Goal: Task Accomplishment & Management: Use online tool/utility

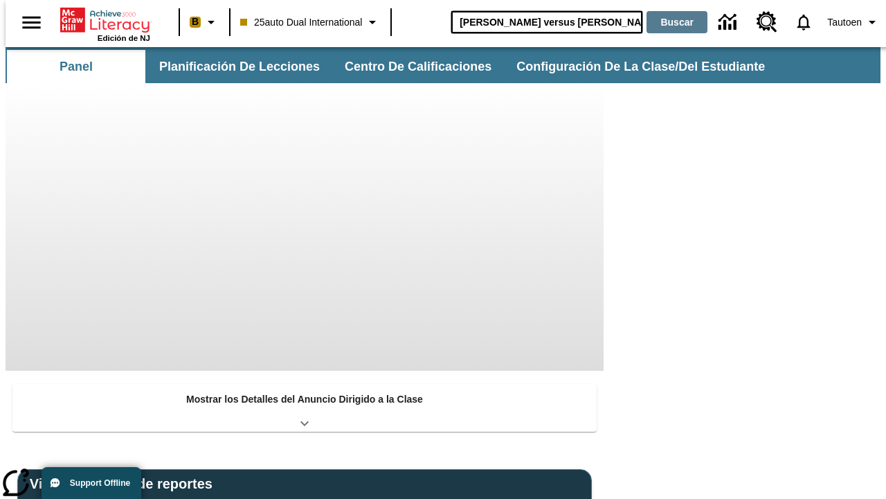
type input "[PERSON_NAME] versus [PERSON_NAME]"
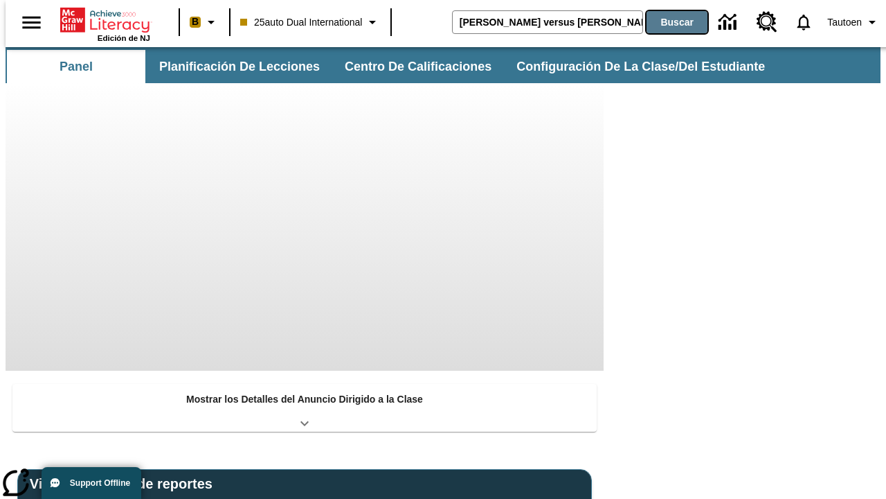
click at [668, 22] on button "Buscar" at bounding box center [677, 22] width 61 height 22
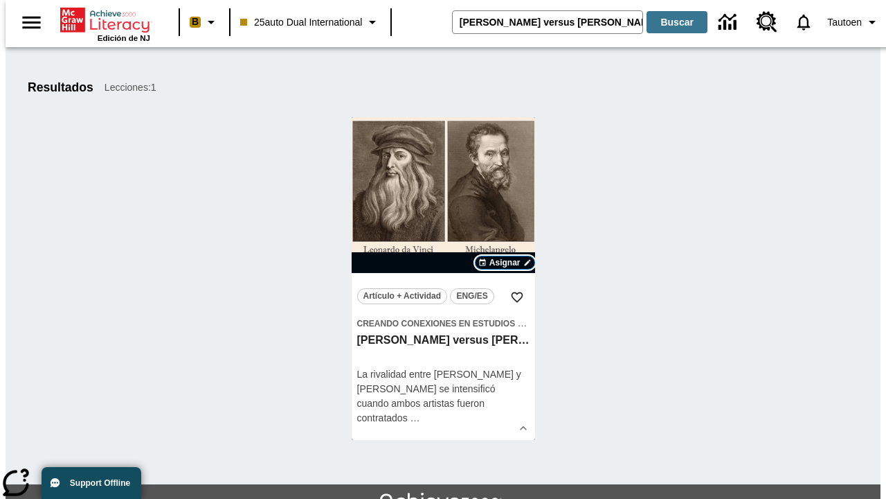
click at [505, 262] on span "Asignar" at bounding box center [505, 262] width 31 height 12
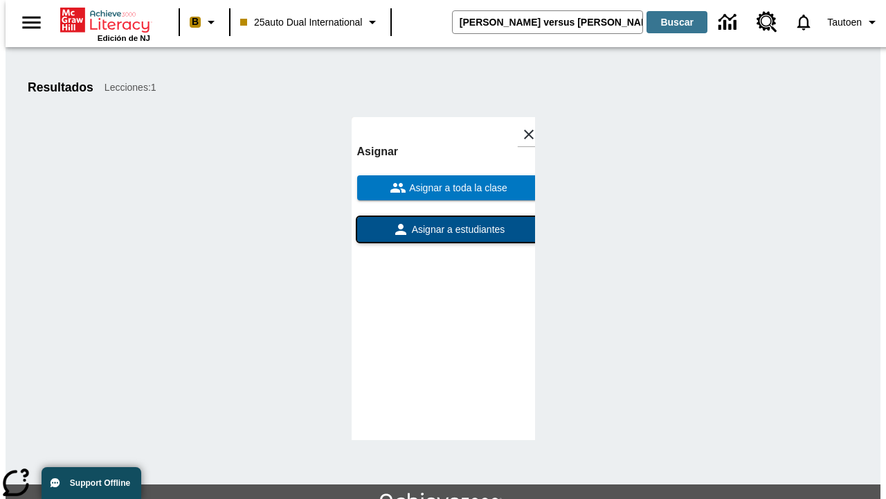
click at [443, 222] on span "Asignar a estudiantes" at bounding box center [457, 229] width 96 height 15
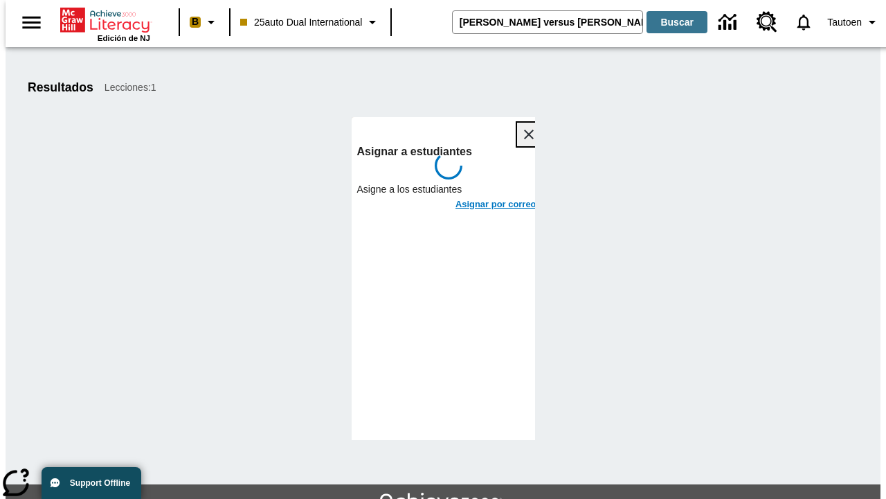
scroll to position [75, 0]
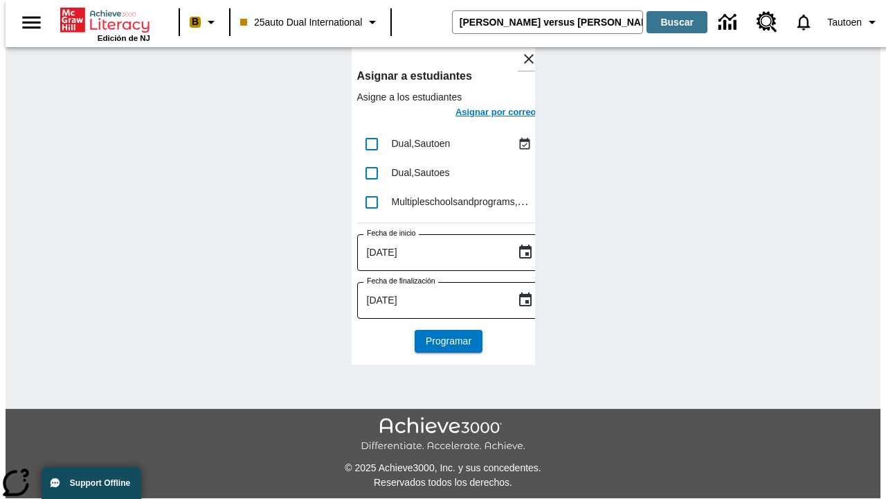
click at [371, 143] on input "lesson details" at bounding box center [371, 144] width 29 height 29
checkbox input "true"
click at [483, 114] on h6 "Asignar por correo" at bounding box center [496, 113] width 81 height 16
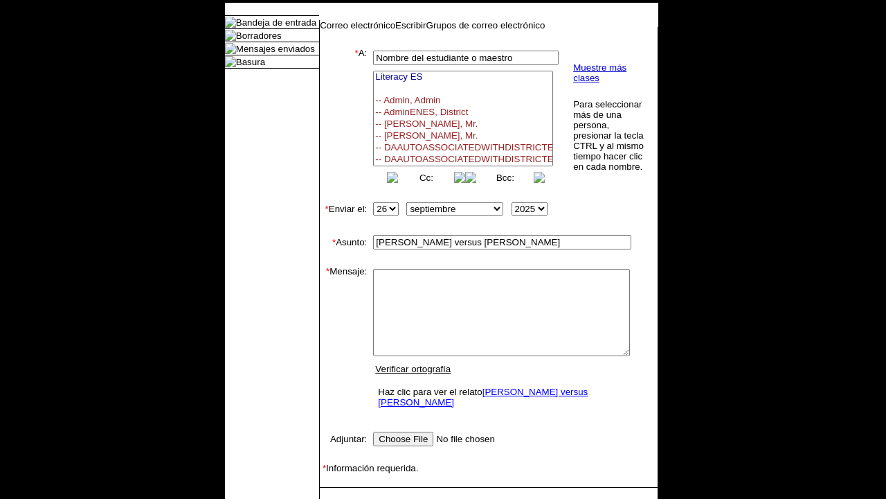
select select
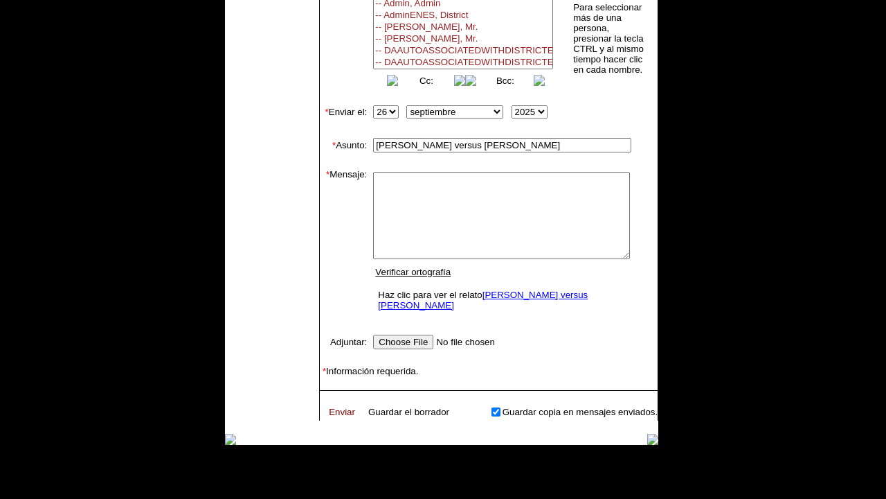
scroll to position [127, 0]
